Goal: Task Accomplishment & Management: Manage account settings

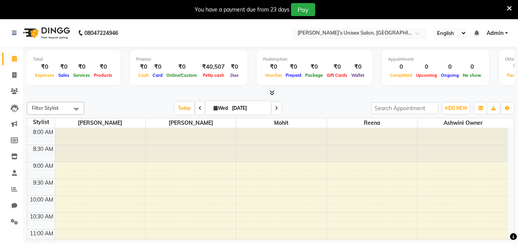
click at [335, 29] on div "× [PERSON_NAME]’s Unisex Salon, [GEOGRAPHIC_DATA]" at bounding box center [354, 33] width 115 height 8
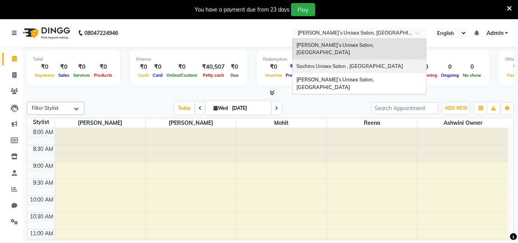
click at [330, 63] on span "Sachins Unisex Salon , [GEOGRAPHIC_DATA]" at bounding box center [349, 66] width 107 height 6
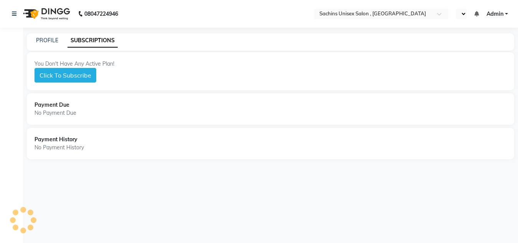
select select "en"
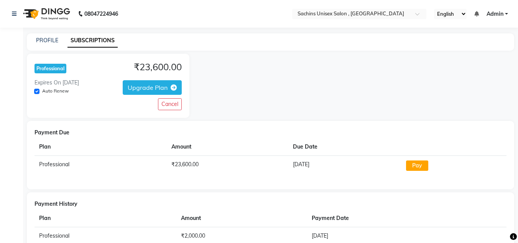
click at [10, 8] on div "08047224946" at bounding box center [65, 13] width 118 height 21
click at [12, 11] on icon at bounding box center [14, 13] width 5 height 5
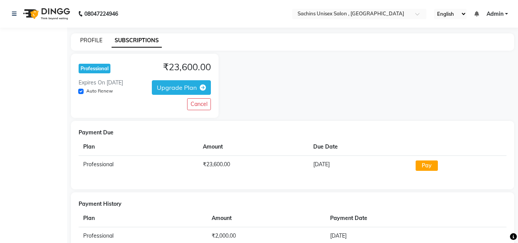
click at [93, 42] on link "PROFILE" at bounding box center [91, 40] width 22 height 7
click at [88, 42] on link "PROFILE" at bounding box center [91, 40] width 22 height 7
click at [201, 104] on button "Cancel" at bounding box center [199, 104] width 24 height 12
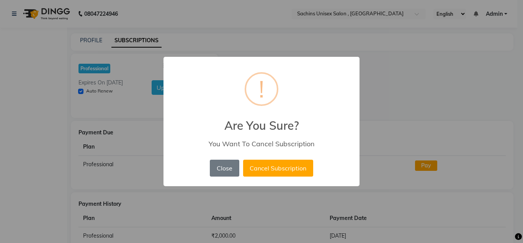
click at [231, 159] on div "Close No Cancel Subscription" at bounding box center [261, 167] width 107 height 21
click at [230, 160] on button "Close" at bounding box center [224, 167] width 29 height 17
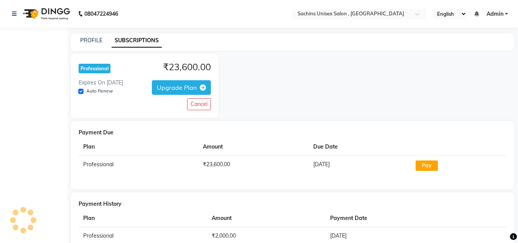
click at [435, 15] on select "English ENGLISH Español العربية मराठी हिंदी ગુજરાતી தமிழ் 中文" at bounding box center [450, 14] width 33 height 10
click at [443, 18] on select "English ENGLISH Español العربية मराठी हिंदी ગુજરાતી தமிழ் 中文" at bounding box center [450, 14] width 33 height 10
click at [20, 13] on img at bounding box center [46, 13] width 52 height 21
click at [12, 11] on icon at bounding box center [14, 13] width 5 height 5
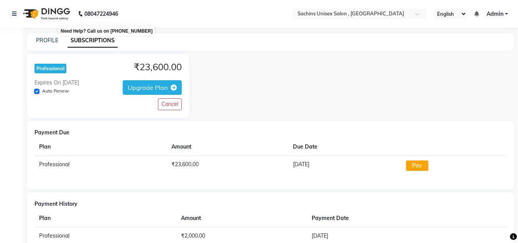
click at [89, 9] on b "08047224946" at bounding box center [101, 13] width 34 height 21
click at [92, 13] on b "08047224946" at bounding box center [101, 13] width 34 height 21
click at [52, 9] on img at bounding box center [46, 13] width 52 height 21
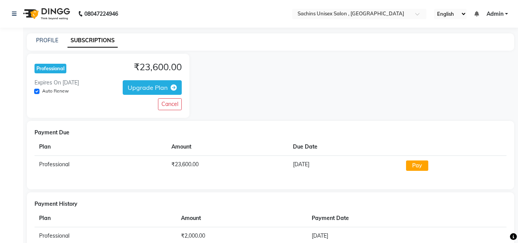
click at [54, 20] on img at bounding box center [46, 13] width 52 height 21
drag, startPoint x: 421, startPoint y: 0, endPoint x: 382, endPoint y: 3, distance: 39.6
click at [230, 64] on div "Professional ₹23,600.00 Expires On 2026-08-27 Auto Renew Upgrade Plan Cancel" at bounding box center [270, 86] width 487 height 64
click at [493, 15] on span "Admin" at bounding box center [494, 14] width 17 height 8
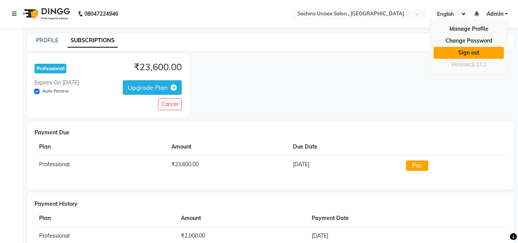
click at [476, 50] on link "Sign out" at bounding box center [468, 53] width 70 height 12
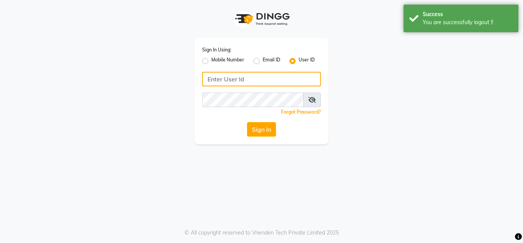
type input "sachins"
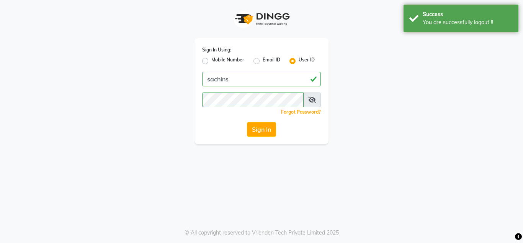
click at [303, 60] on label "User ID" at bounding box center [307, 60] width 16 height 9
click at [303, 60] on input "User ID" at bounding box center [301, 58] width 5 height 5
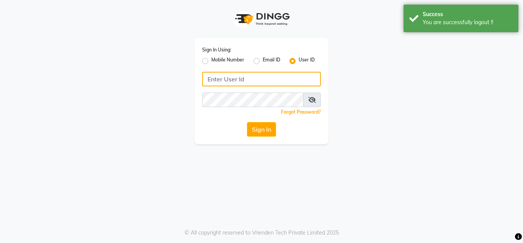
click at [289, 75] on input "Username" at bounding box center [261, 79] width 119 height 15
type input "sachins"
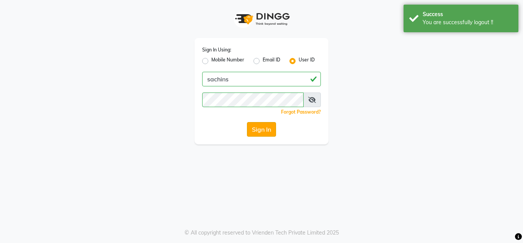
click at [263, 129] on button "Sign In" at bounding box center [261, 129] width 29 height 15
